Goal: Information Seeking & Learning: Find specific fact

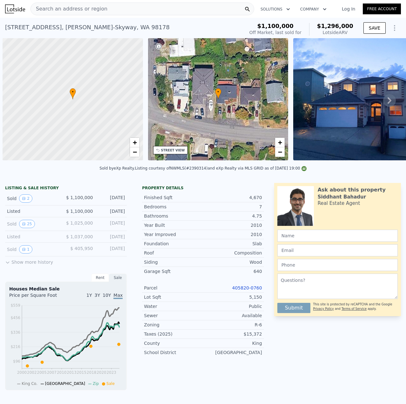
scroll to position [0, 3]
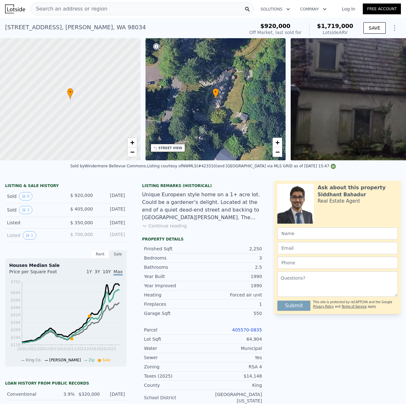
click at [120, 11] on div "Search an address or region" at bounding box center [143, 9] width 224 height 13
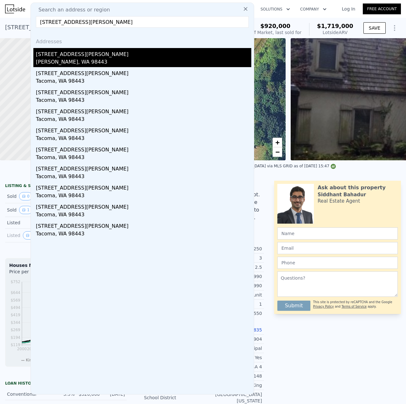
type input "[STREET_ADDRESS][PERSON_NAME]"
click at [75, 56] on div "[STREET_ADDRESS][PERSON_NAME]" at bounding box center [143, 53] width 215 height 10
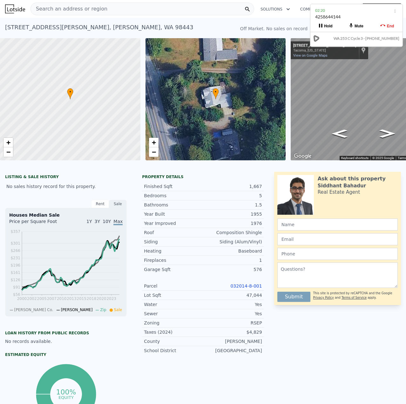
click at [140, 10] on div "Search an address or region" at bounding box center [143, 9] width 224 height 13
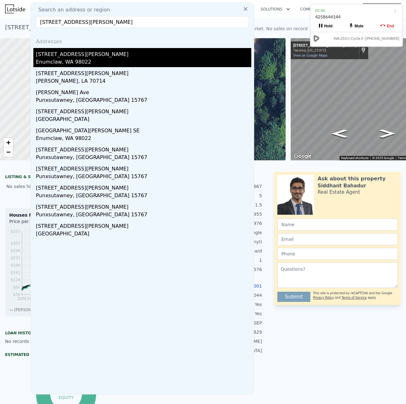
type input "[STREET_ADDRESS][PERSON_NAME]"
click at [68, 56] on div "[STREET_ADDRESS][PERSON_NAME]" at bounding box center [143, 53] width 215 height 10
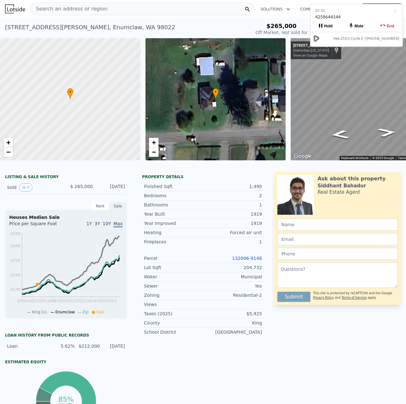
click at [244, 261] on link "132006-9148" at bounding box center [247, 257] width 30 height 5
click at [108, 13] on div "Search an address or region" at bounding box center [143, 9] width 224 height 13
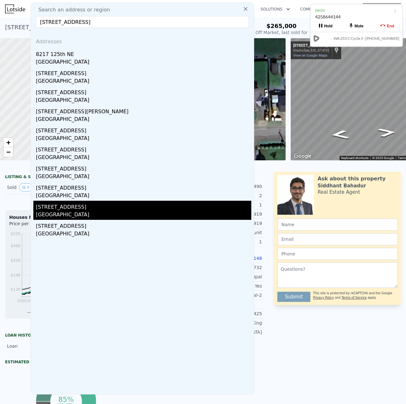
type input "[STREET_ADDRESS]"
click at [66, 210] on div "[STREET_ADDRESS]" at bounding box center [143, 206] width 215 height 10
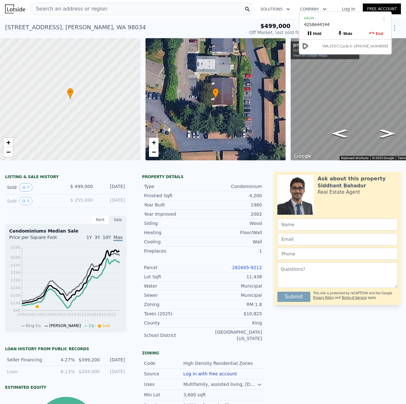
drag, startPoint x: 357, startPoint y: 13, endPoint x: 346, endPoint y: 21, distance: 13.5
click at [346, 21] on div "04:04" at bounding box center [345, 18] width 83 height 6
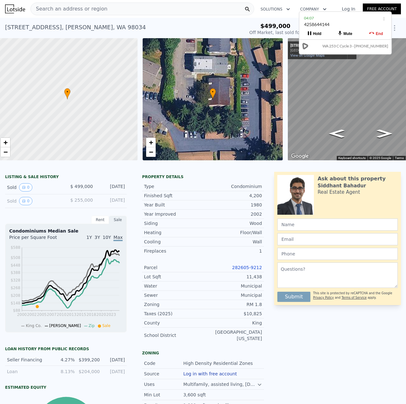
scroll to position [0, 3]
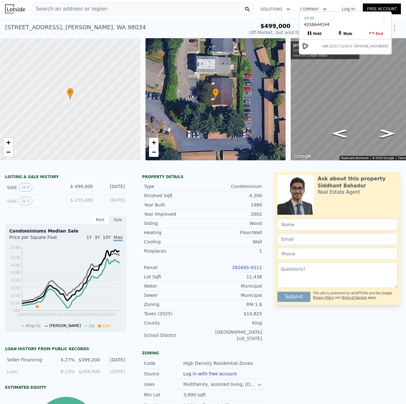
click at [65, 10] on span "Search an address or region" at bounding box center [69, 9] width 77 height 8
